Goal: Information Seeking & Learning: Learn about a topic

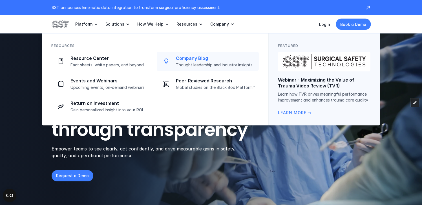
click at [191, 54] on link "Company Blog Thought leadership and industry insights" at bounding box center [208, 61] width 102 height 19
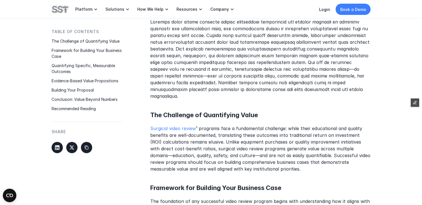
scroll to position [278, 0]
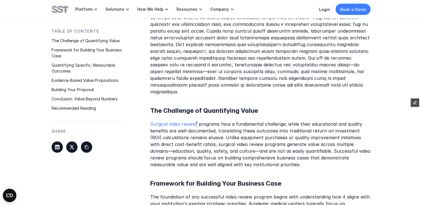
click at [196, 121] on p "Surgical video review ¹ programs face a fundamental challenge: while their educ…" at bounding box center [260, 144] width 220 height 47
copy p "¹"
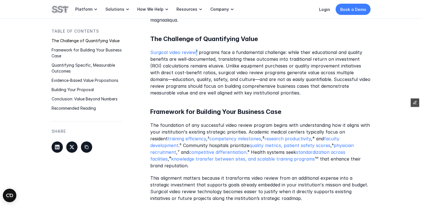
scroll to position [376, 0]
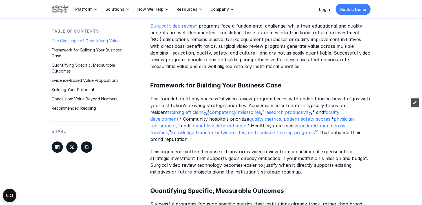
click at [190, 105] on p "The foundation of any successful video review program begins with understanding…" at bounding box center [260, 119] width 220 height 47
copy p "²"
click at [245, 107] on p "The foundation of any successful video review program begins with understanding…" at bounding box center [260, 119] width 220 height 47
copy p "³"
click at [295, 105] on p "The foundation of any successful video review program begins with understanding…" at bounding box center [260, 119] width 220 height 47
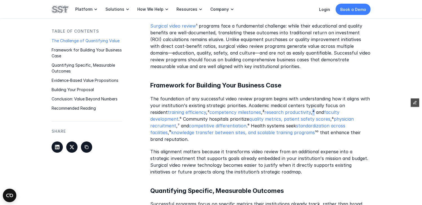
copy p "⁴"
click at [352, 104] on p "The foundation of any successful video review program begins with understanding…" at bounding box center [260, 119] width 220 height 47
copy p "⁵"
click at [299, 112] on p "The foundation of any successful video review program begins with understanding…" at bounding box center [260, 119] width 220 height 47
copy p "⁶"
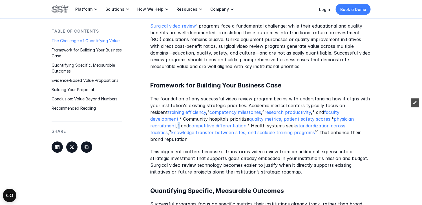
click at [348, 111] on p "The foundation of any successful video review program begins with understanding…" at bounding box center [260, 119] width 220 height 47
copy p "⁷"
click at [208, 120] on p "The foundation of any successful video review program begins with understanding…" at bounding box center [260, 119] width 220 height 47
copy p "⁸"
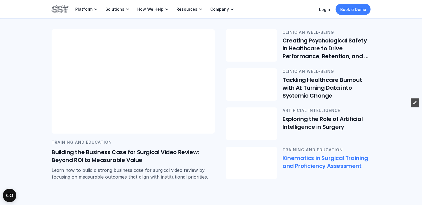
scroll to position [132, 0]
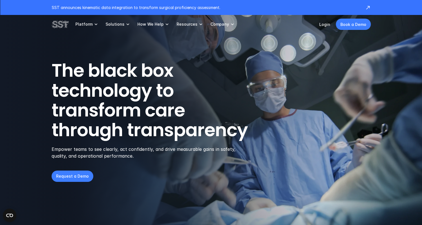
click at [183, 22] on p "Resources" at bounding box center [186, 24] width 21 height 5
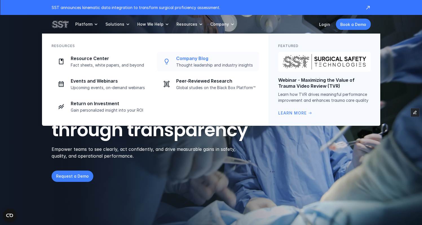
click at [188, 58] on p "Company Blog" at bounding box center [215, 59] width 79 height 6
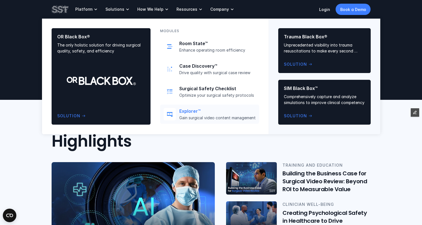
scroll to position [188, 0]
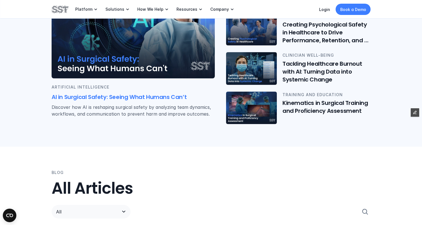
click at [126, 47] on img at bounding box center [133, 26] width 163 height 105
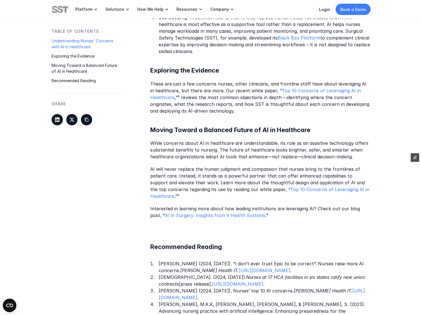
scroll to position [622, 0]
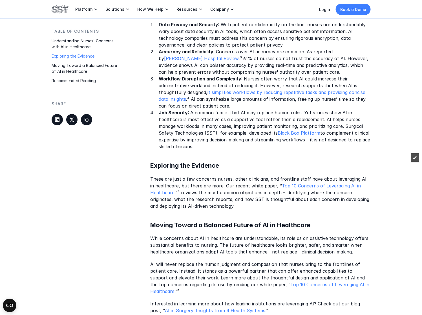
scroll to position [386, 0]
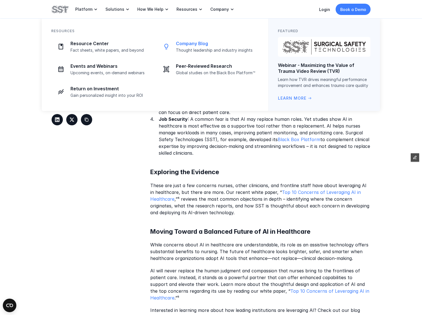
click at [179, 45] on p "Company Blog" at bounding box center [215, 44] width 79 height 6
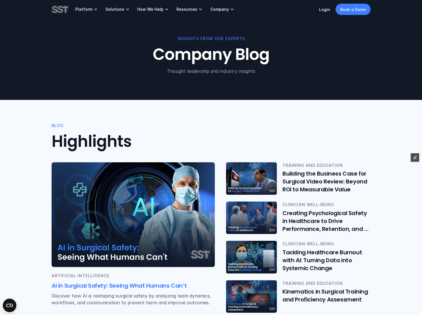
click at [116, 198] on img at bounding box center [133, 214] width 163 height 105
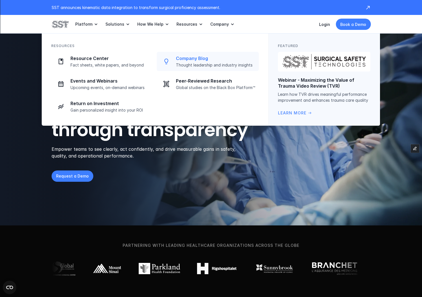
click at [197, 61] on div "Company Blog Thought leadership and industry insights" at bounding box center [215, 62] width 79 height 12
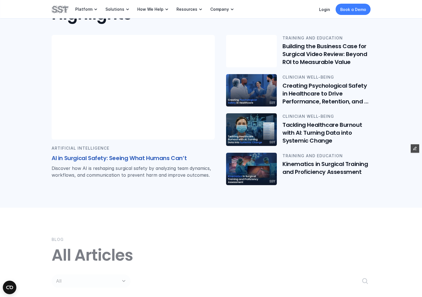
scroll to position [140, 0]
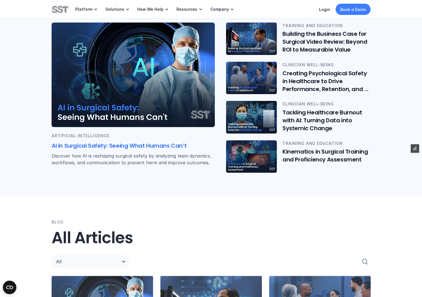
click at [118, 90] on img at bounding box center [133, 75] width 163 height 105
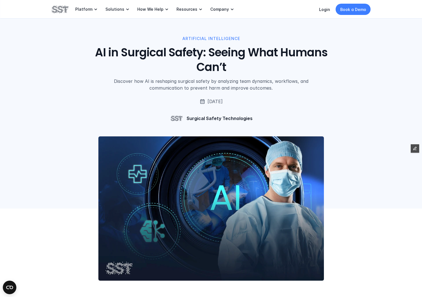
scroll to position [140, 0]
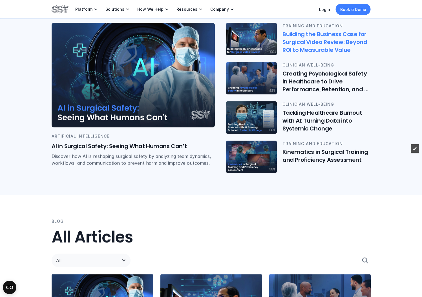
click at [286, 51] on h6 "Building the Business Case for Surgical Video Review: Beyond ROI to Measurable …" at bounding box center [326, 42] width 88 height 24
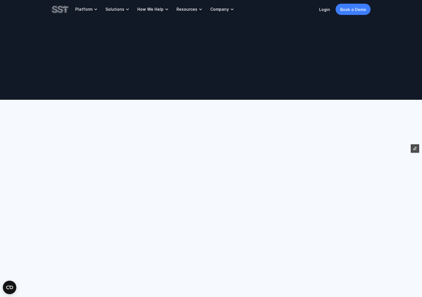
scroll to position [140, 0]
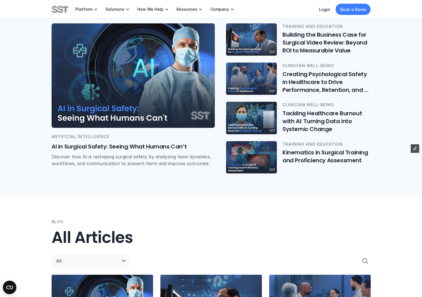
click at [58, 8] on img at bounding box center [60, 10] width 17 height 10
